Goal: Information Seeking & Learning: Find specific fact

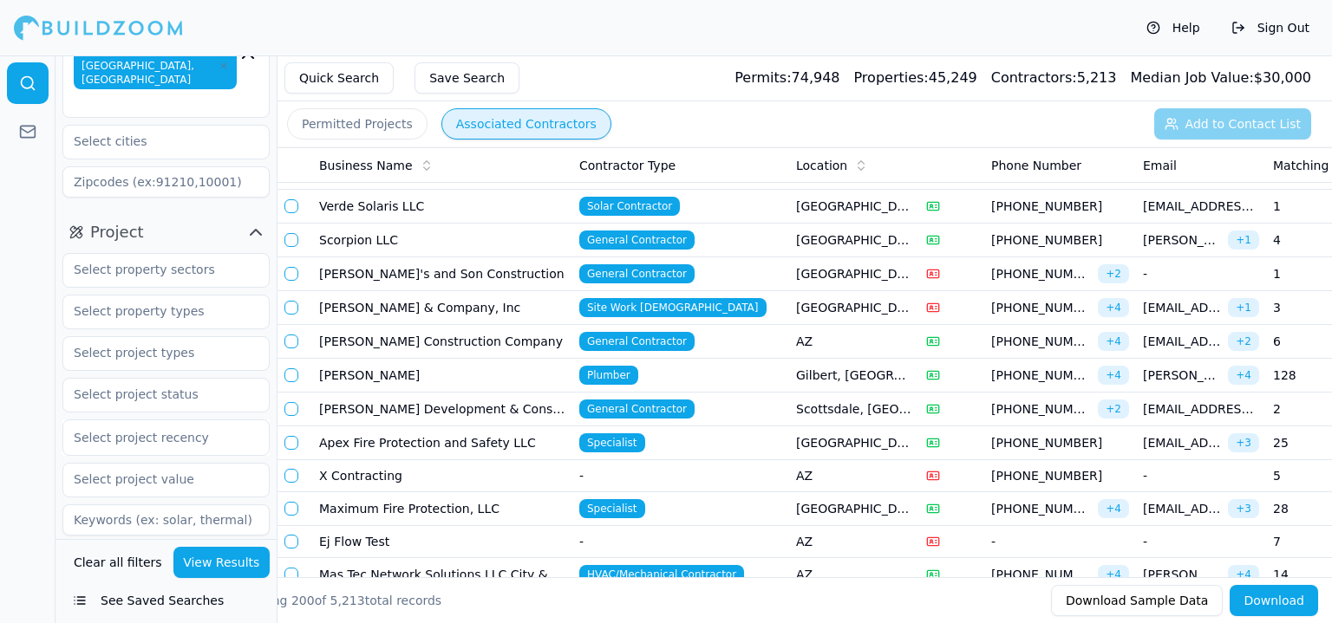
scroll to position [173, 0]
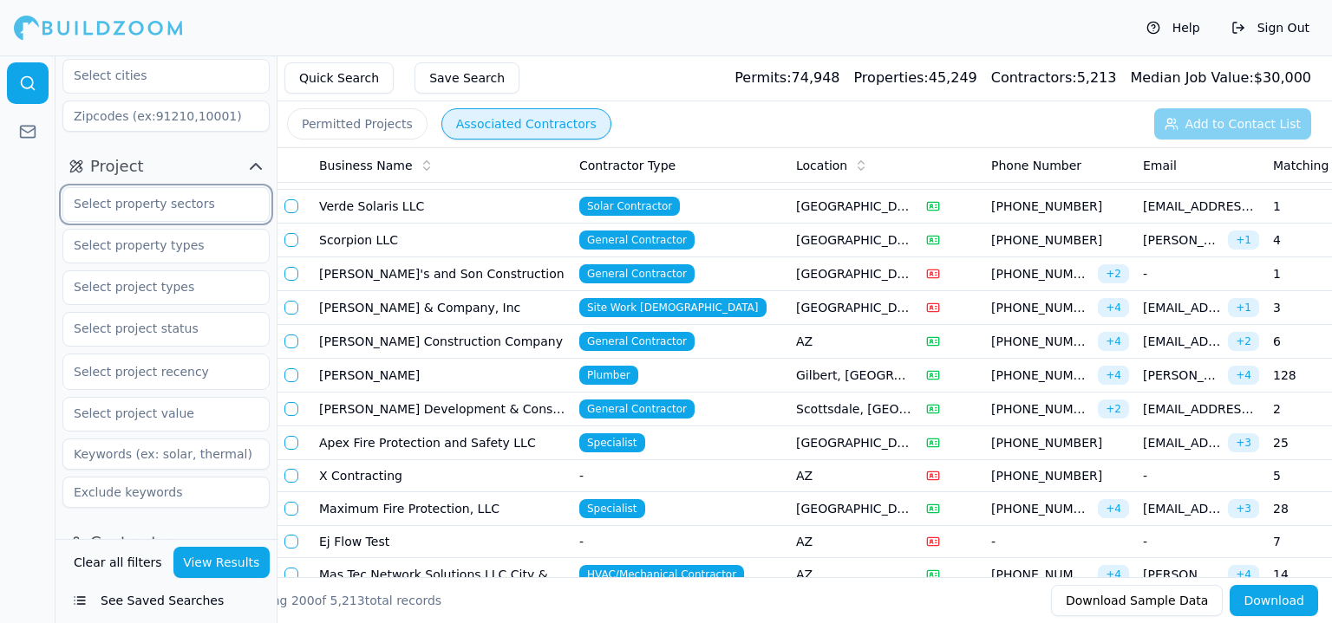
click at [166, 188] on input "text" at bounding box center [155, 203] width 184 height 31
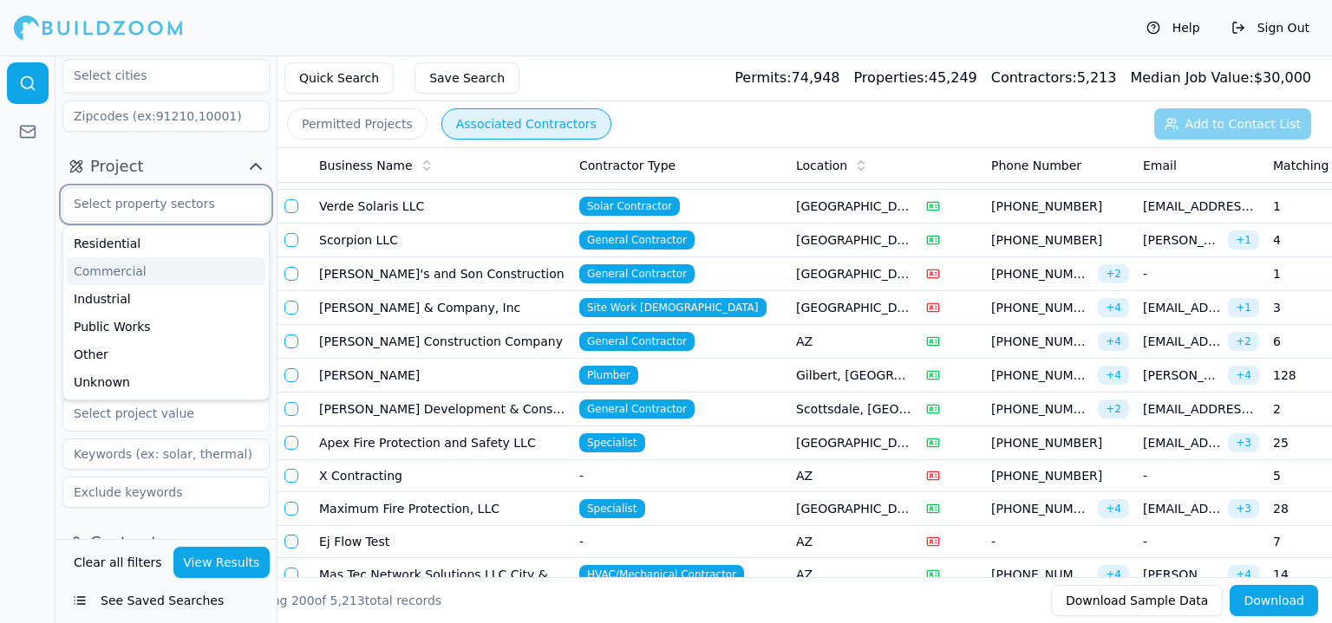
click at [167, 257] on div "Commercial" at bounding box center [166, 271] width 199 height 28
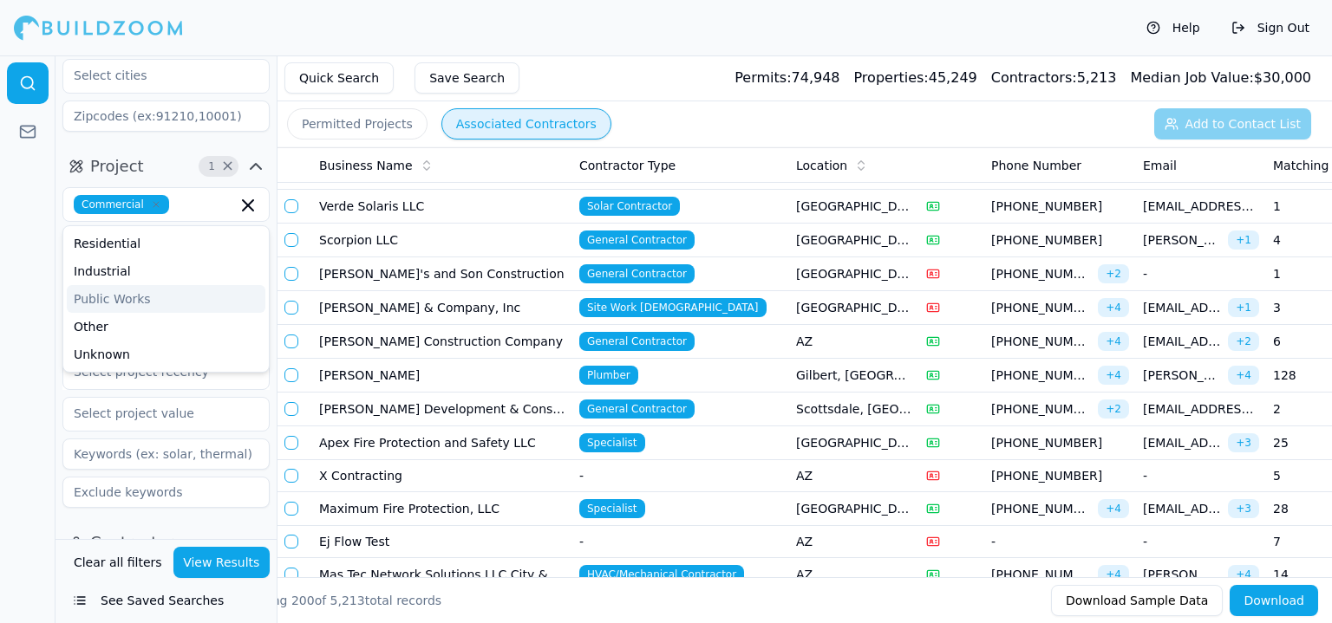
click at [199, 557] on button "View Results" at bounding box center [221, 562] width 97 height 31
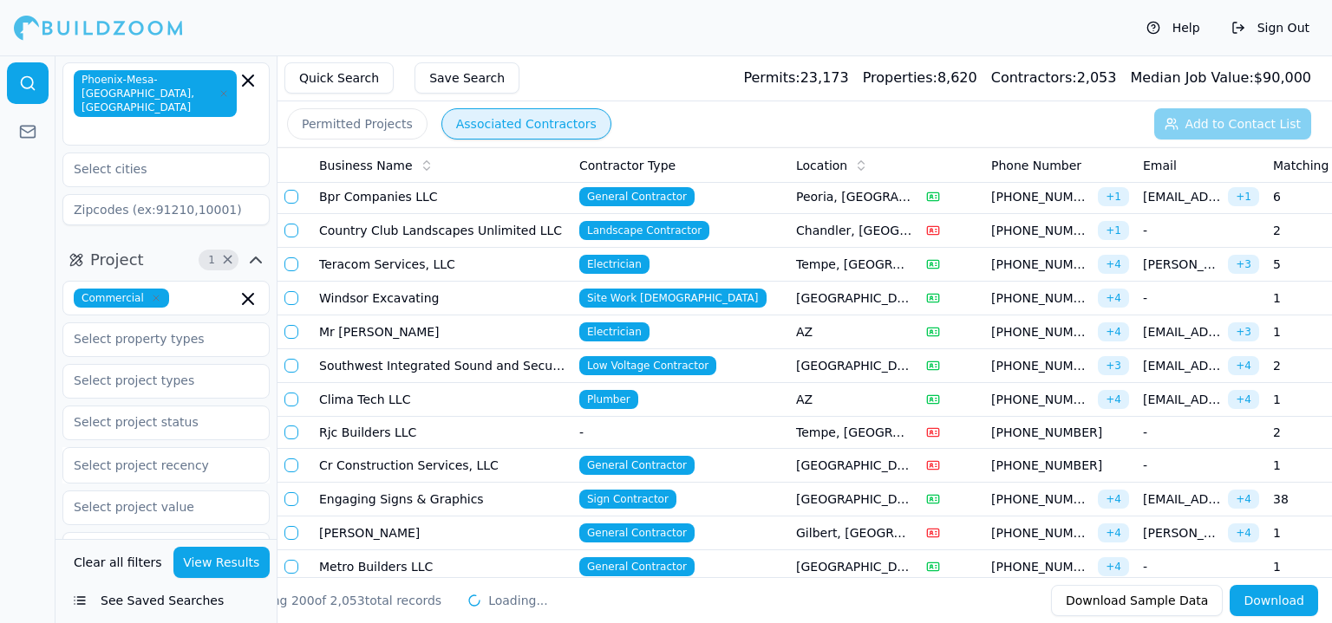
scroll to position [87, 0]
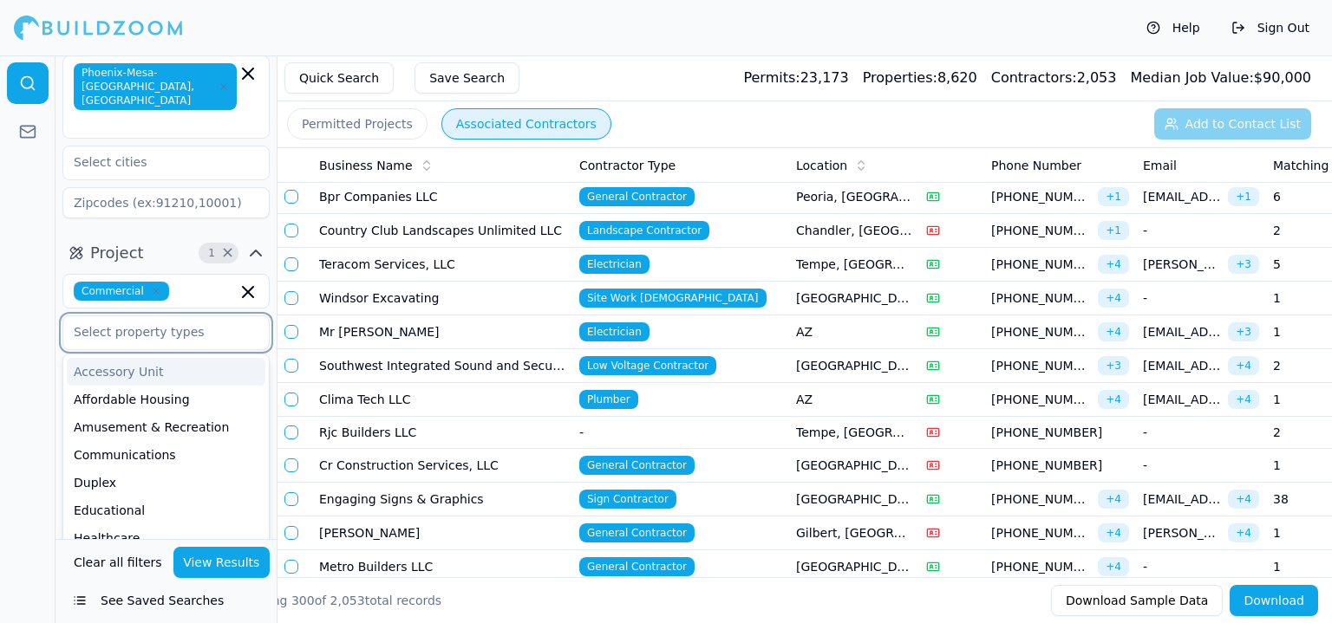
click at [205, 331] on input "text" at bounding box center [155, 331] width 184 height 31
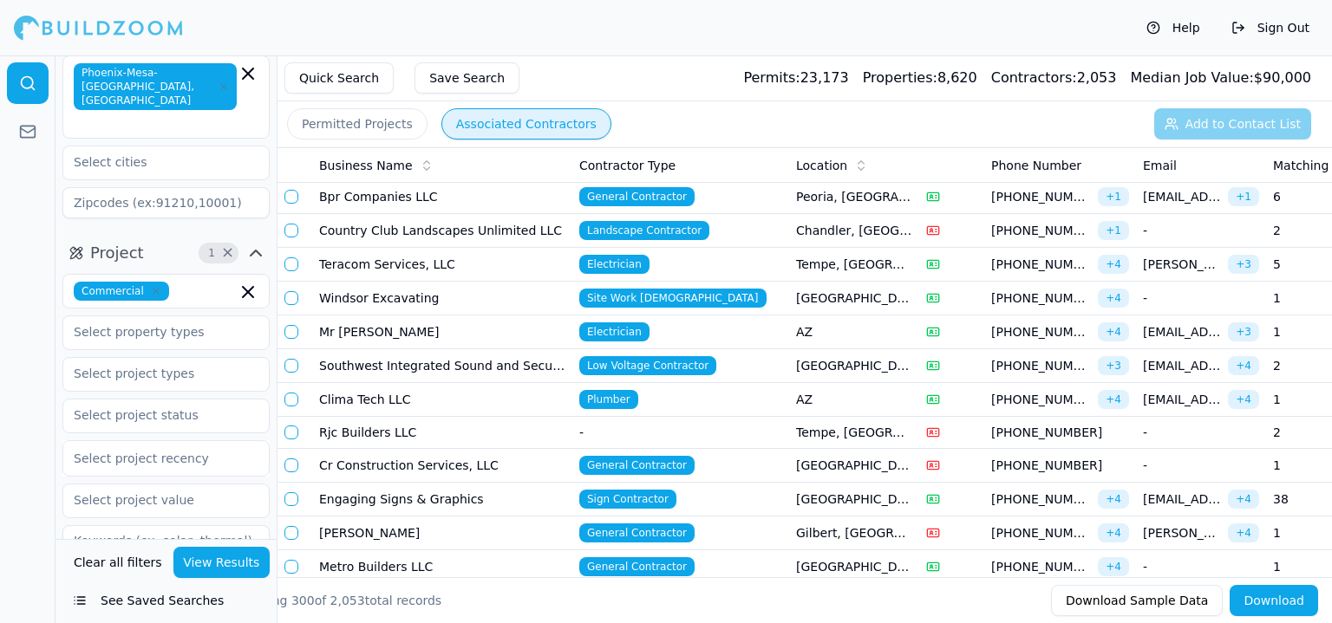
click at [259, 327] on div at bounding box center [165, 331] width 205 height 31
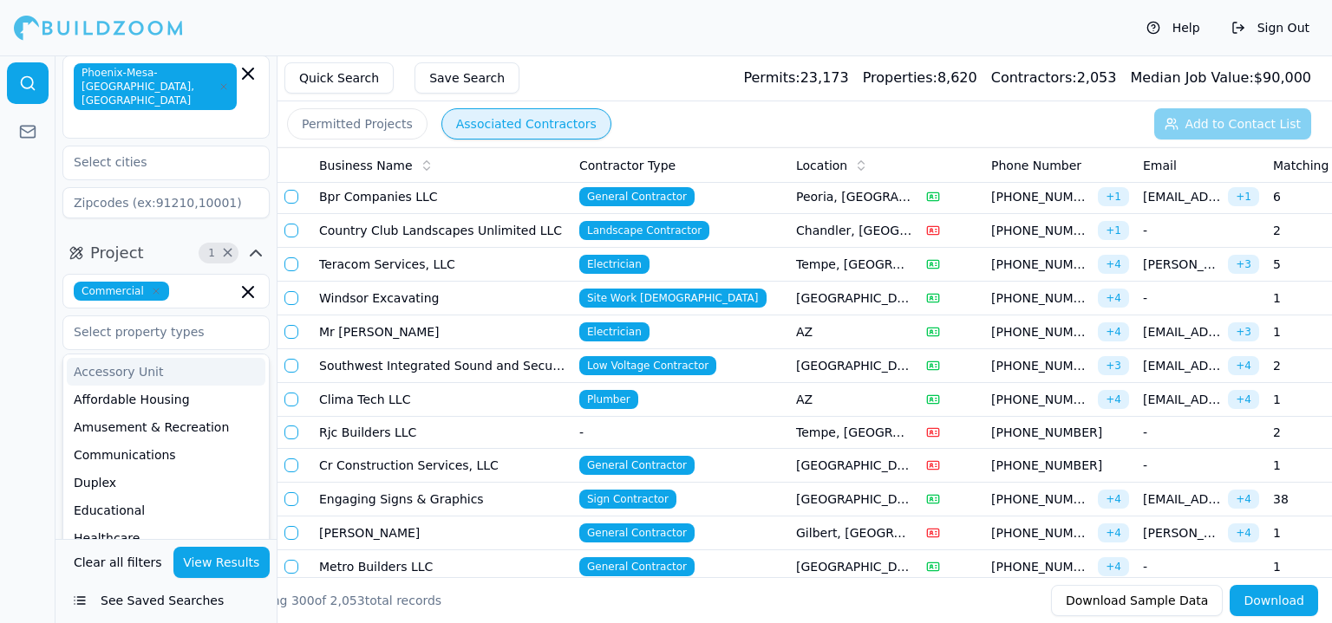
click at [44, 357] on div at bounding box center [27, 339] width 55 height 568
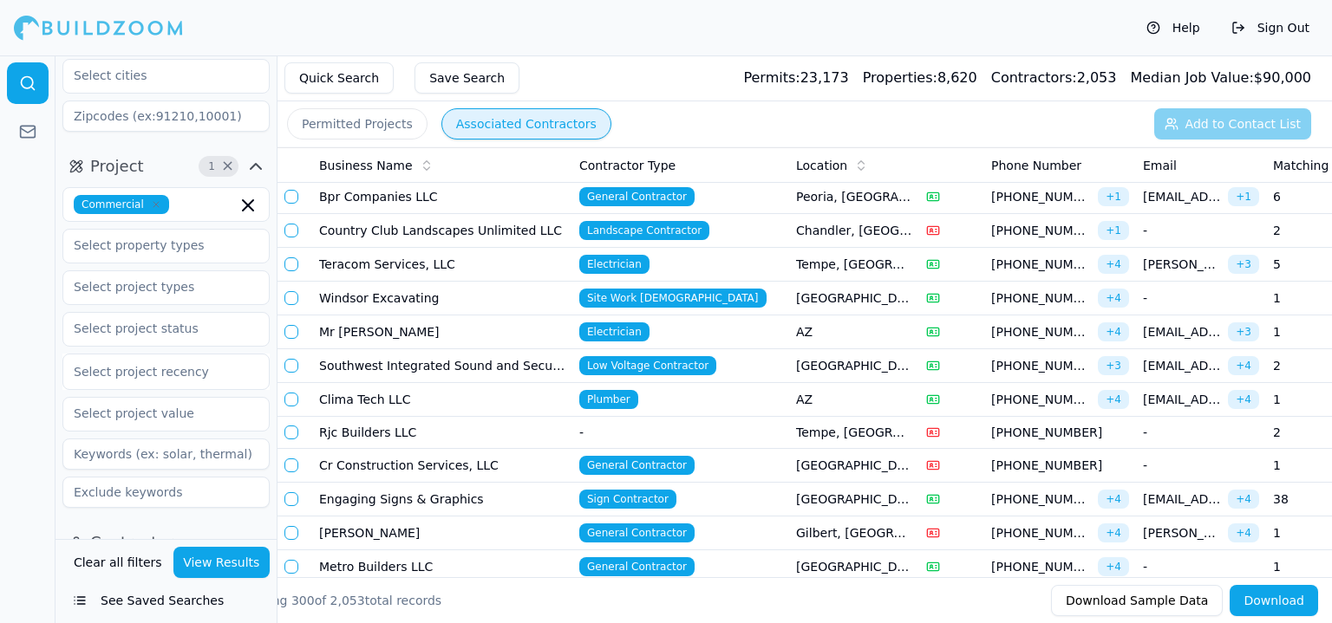
scroll to position [173, 0]
click at [162, 273] on input "text" at bounding box center [155, 286] width 184 height 31
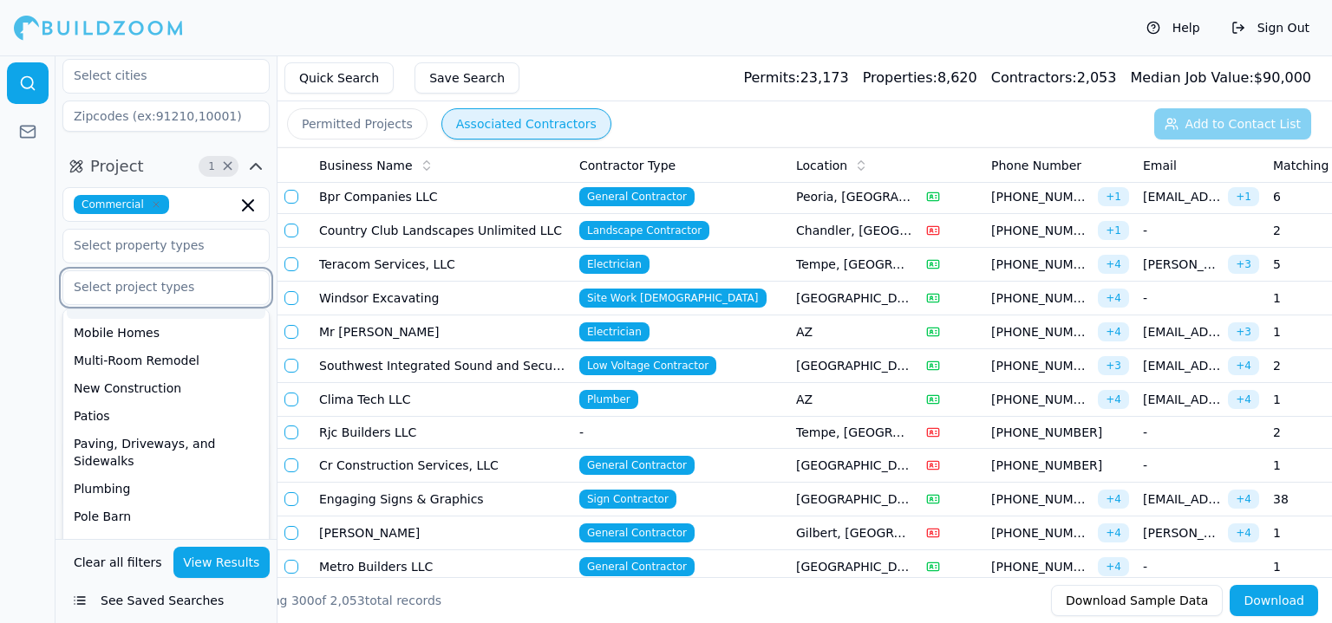
scroll to position [520, 0]
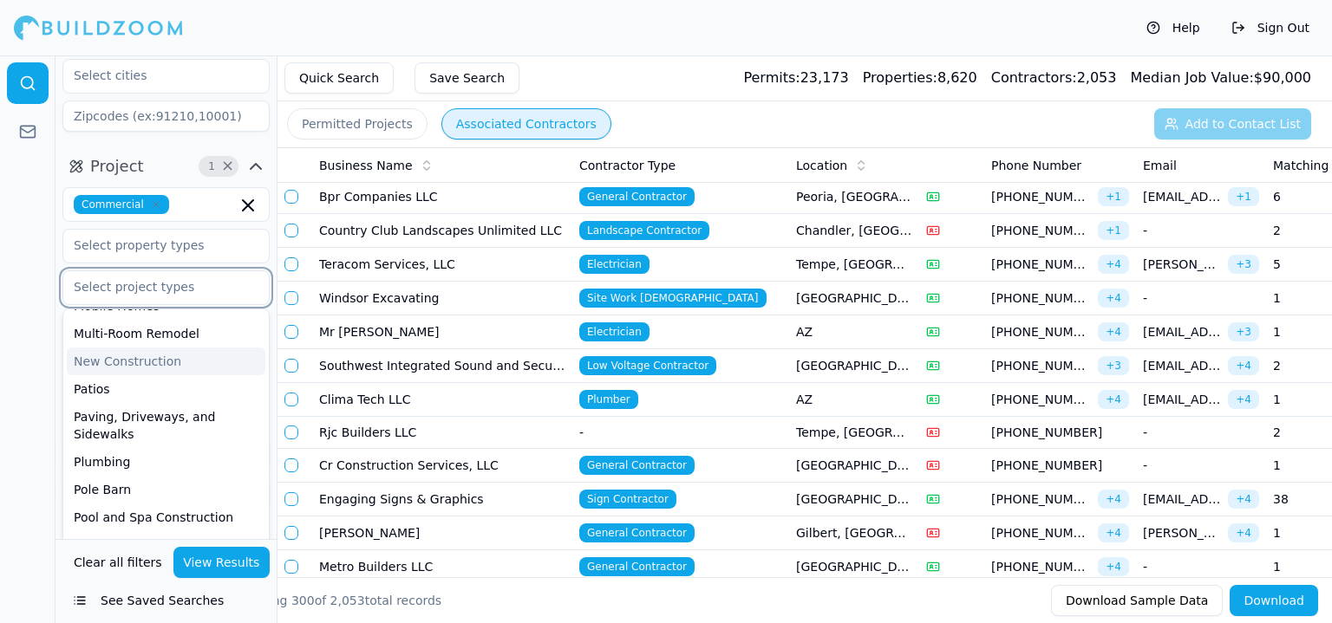
click at [166, 353] on div "New Construction" at bounding box center [166, 362] width 199 height 28
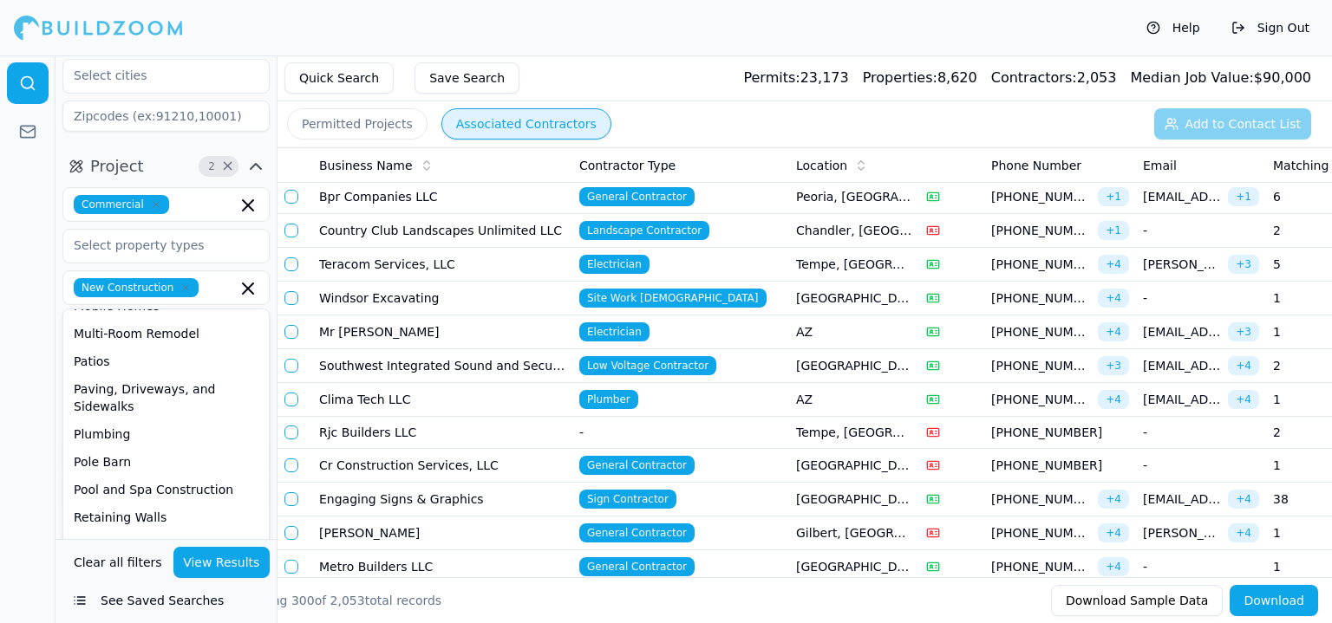
click at [234, 566] on button "View Results" at bounding box center [221, 562] width 97 height 31
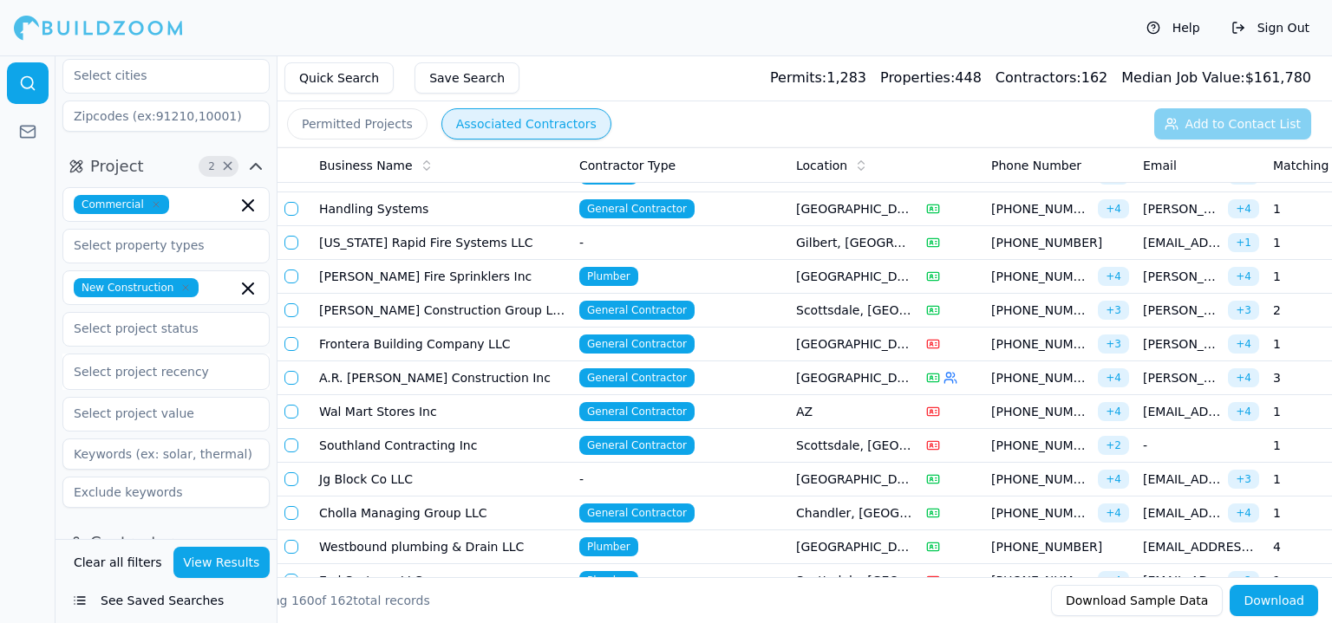
scroll to position [2957, 0]
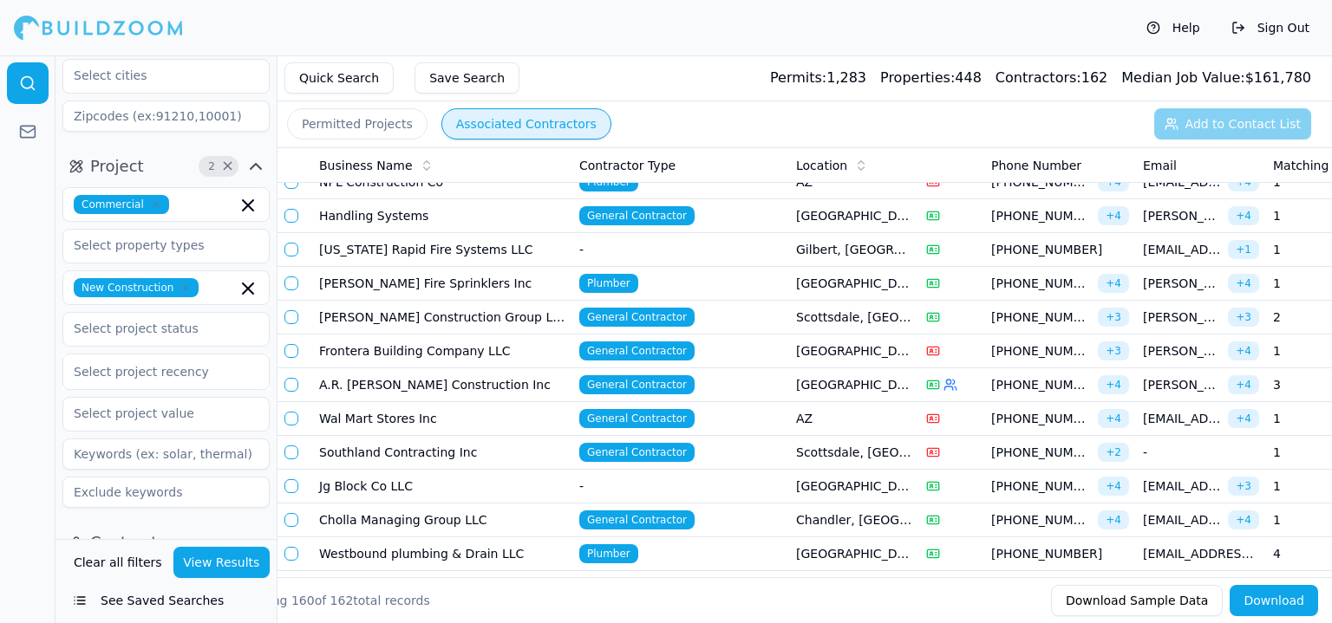
click at [413, 368] on td "A.R. [PERSON_NAME] Construction Inc" at bounding box center [442, 385] width 260 height 34
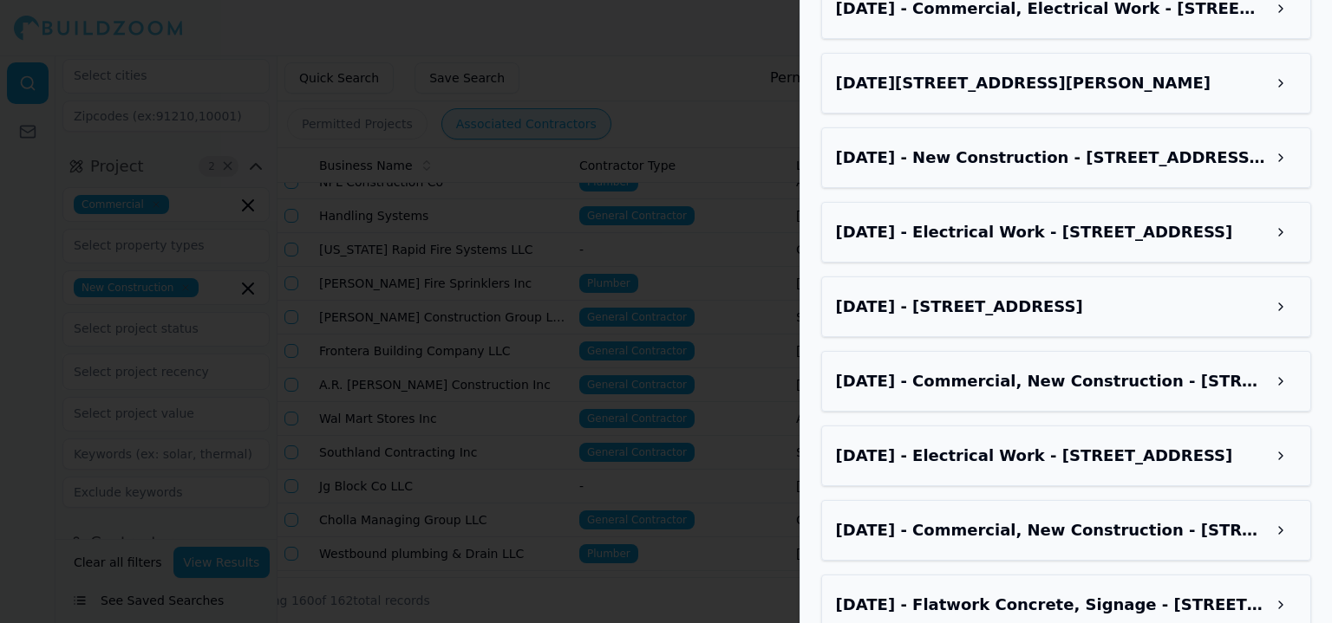
scroll to position [3003, 0]
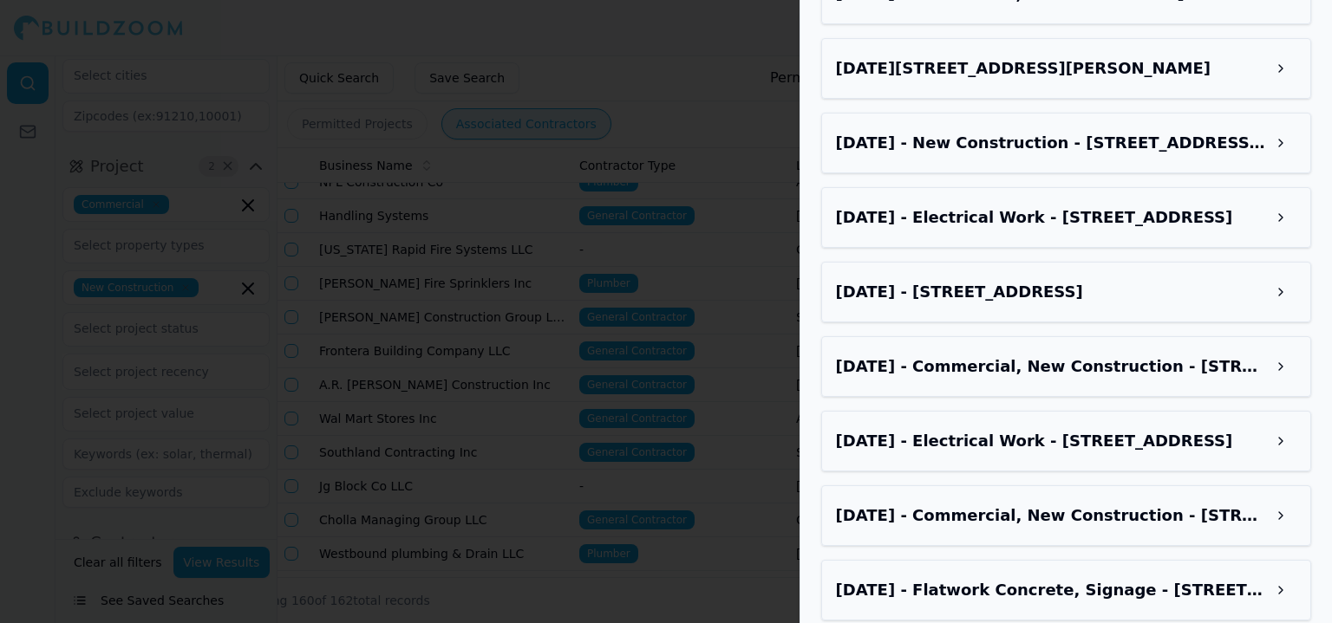
click at [991, 504] on h3 "[DATE] - Commercial, New Construction - [STREET_ADDRESS][PERSON_NAME]" at bounding box center [1050, 516] width 429 height 24
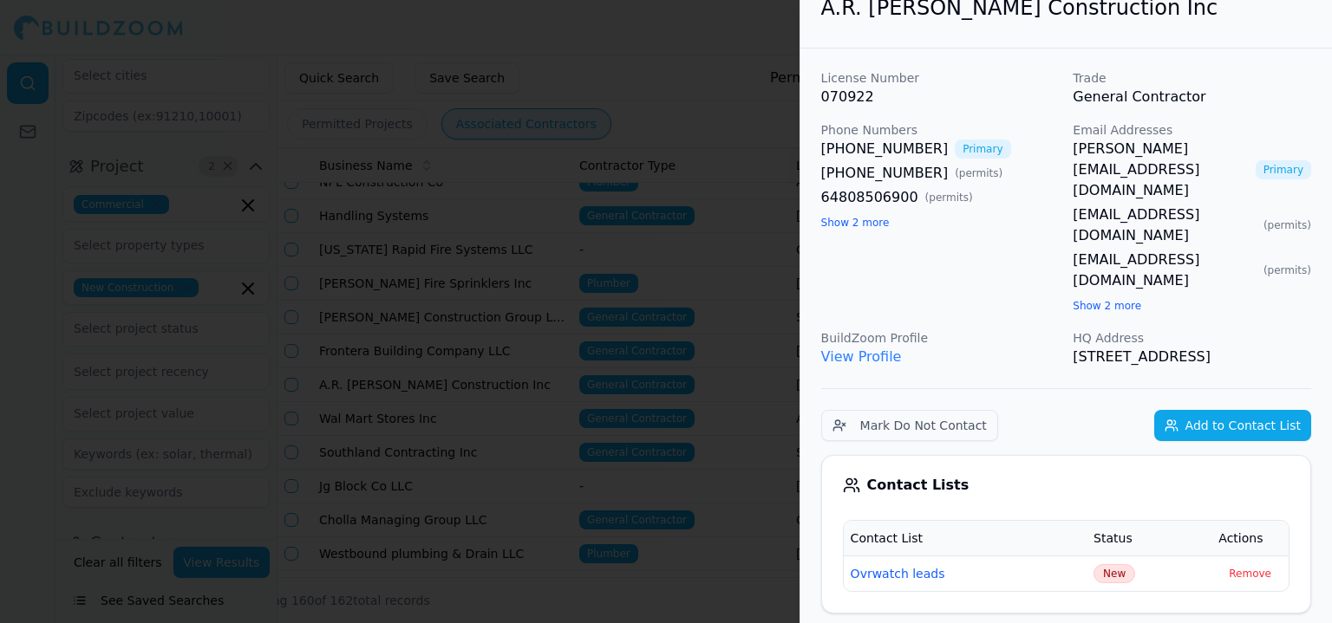
scroll to position [0, 0]
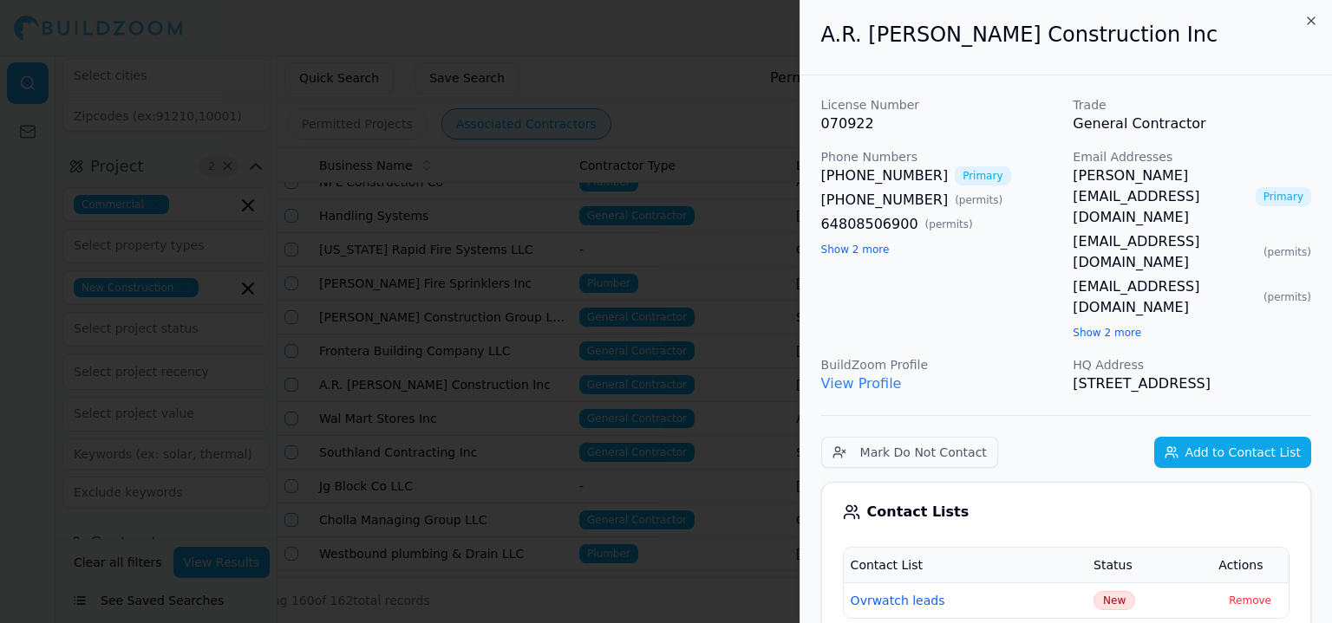
click at [1117, 326] on button "Show 2 more" at bounding box center [1106, 333] width 68 height 14
